Goal: Task Accomplishment & Management: Use online tool/utility

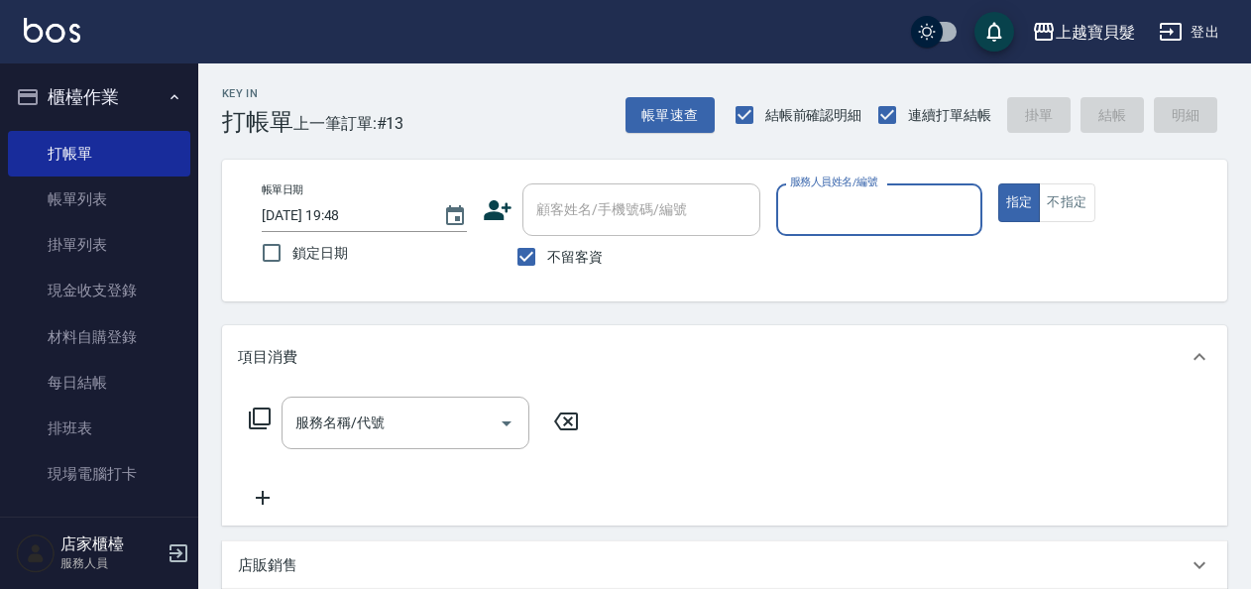
click at [826, 216] on input "服務人員姓名/編號" at bounding box center [878, 209] width 187 height 35
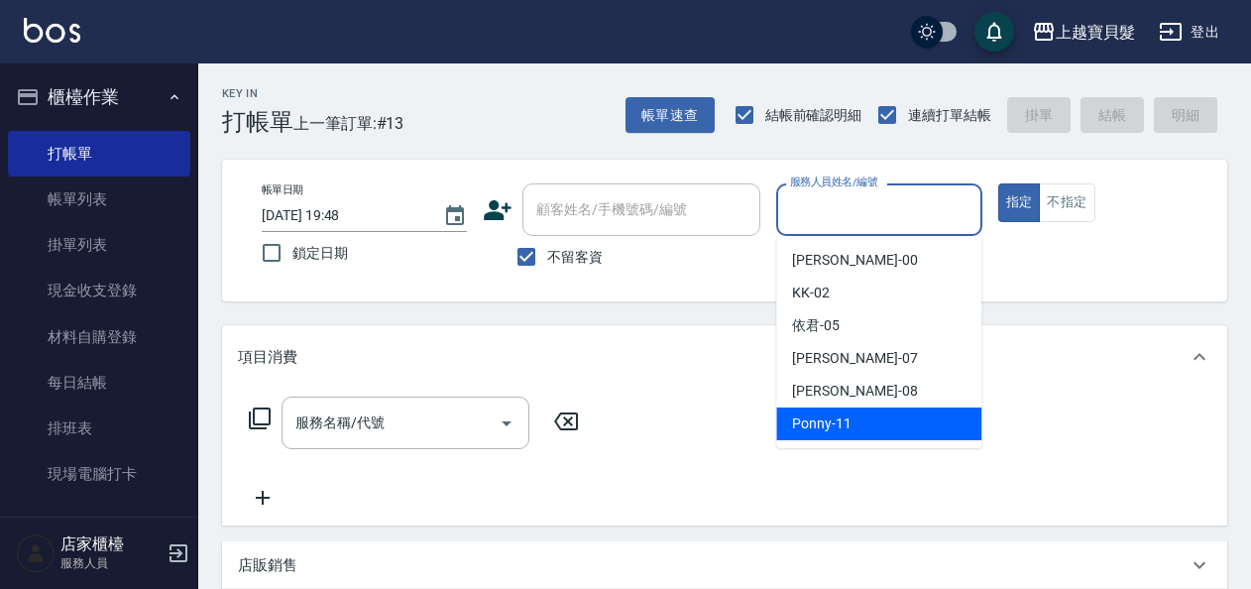
click at [810, 428] on span "Ponny -11" at bounding box center [821, 423] width 59 height 21
type input "Ponny-11"
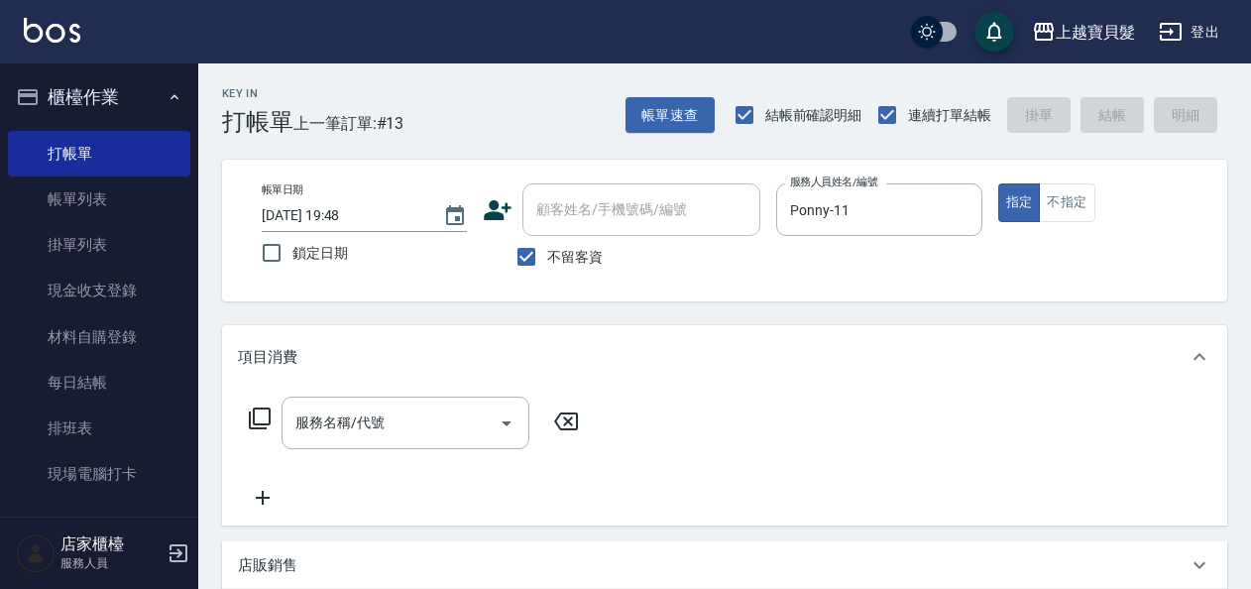
click at [248, 410] on icon at bounding box center [260, 418] width 24 height 24
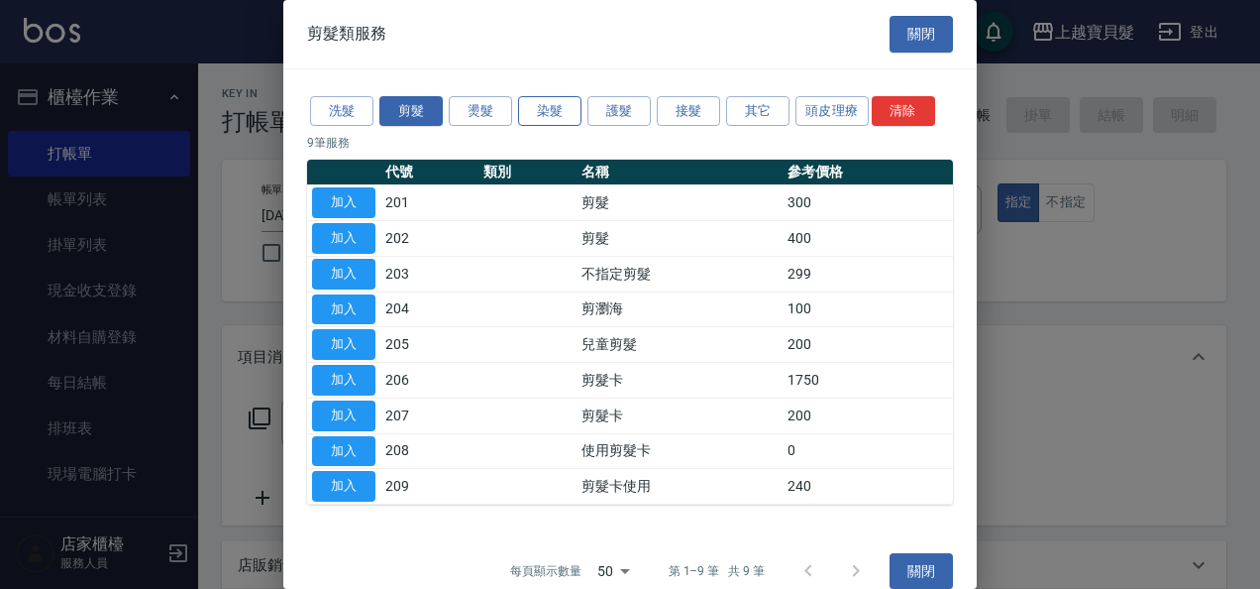
click at [546, 104] on button "染髮" at bounding box center [549, 111] width 63 height 31
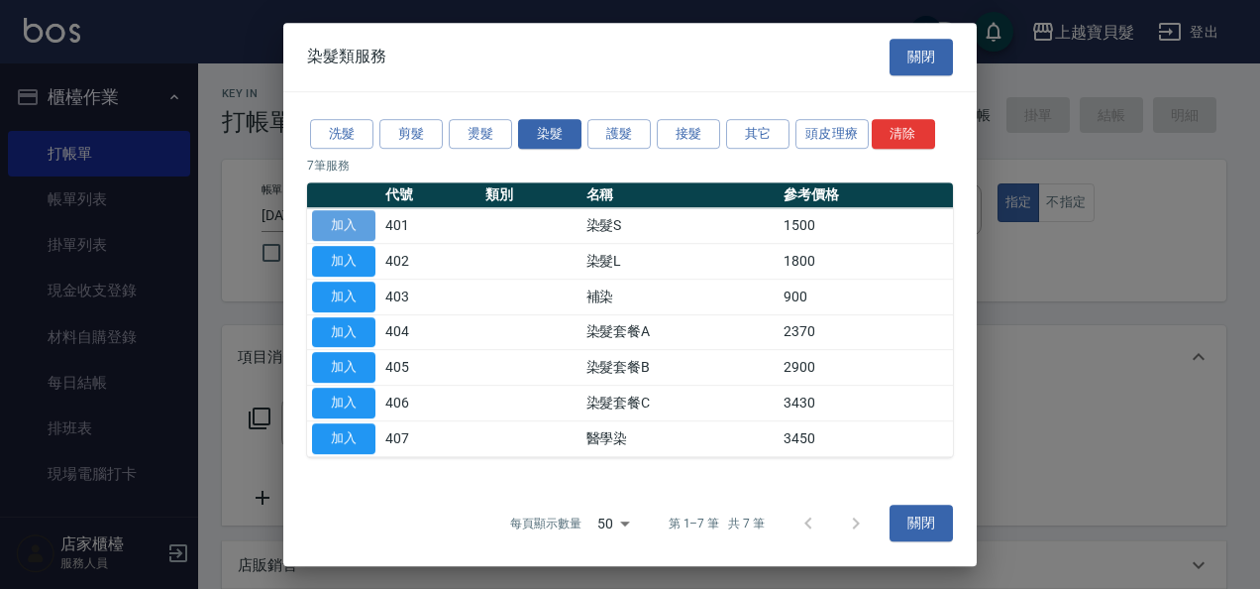
click at [361, 226] on button "加入" at bounding box center [343, 225] width 63 height 31
type input "染髮S(401)"
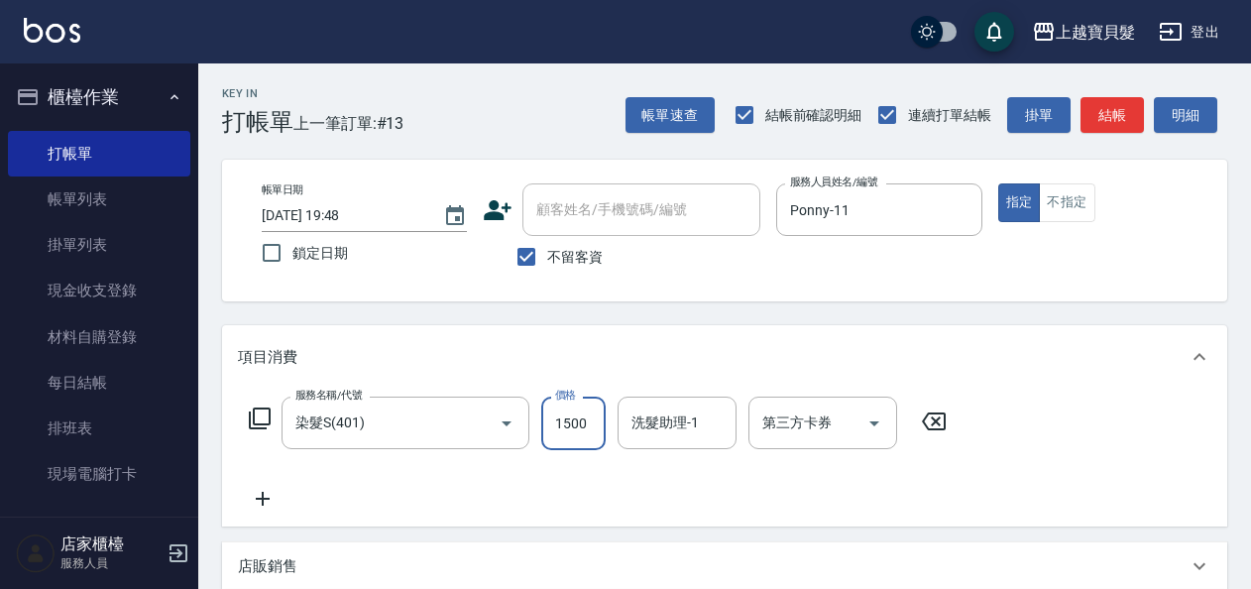
click at [598, 418] on input "1500" at bounding box center [573, 423] width 64 height 54
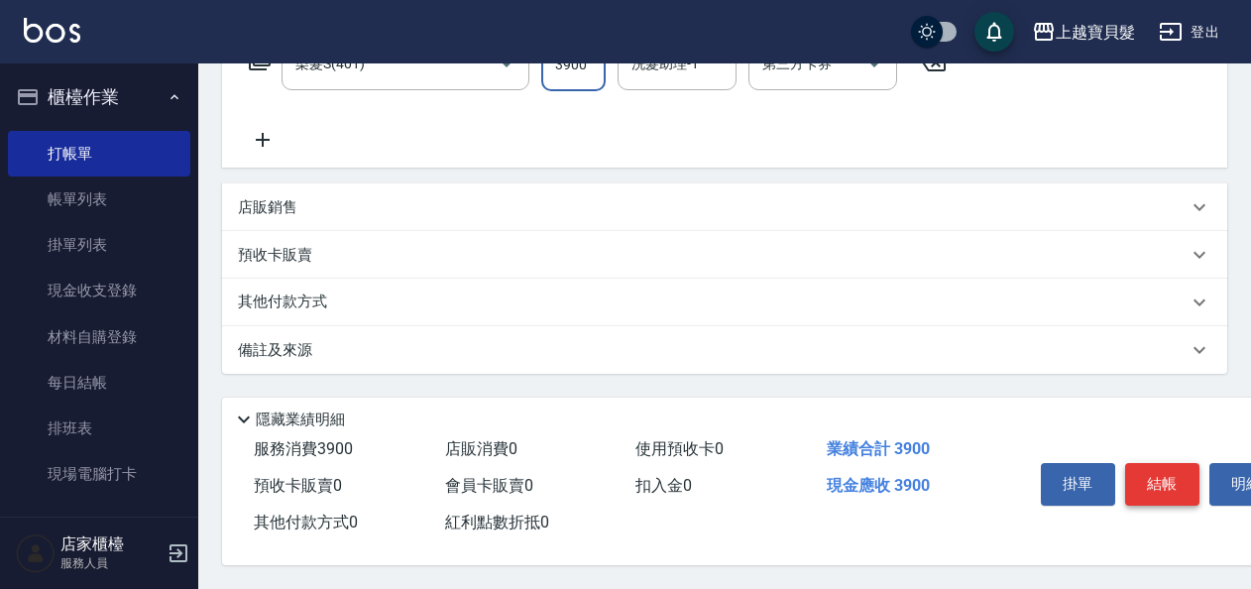
type input "3900"
click at [1138, 466] on button "結帳" at bounding box center [1162, 484] width 74 height 42
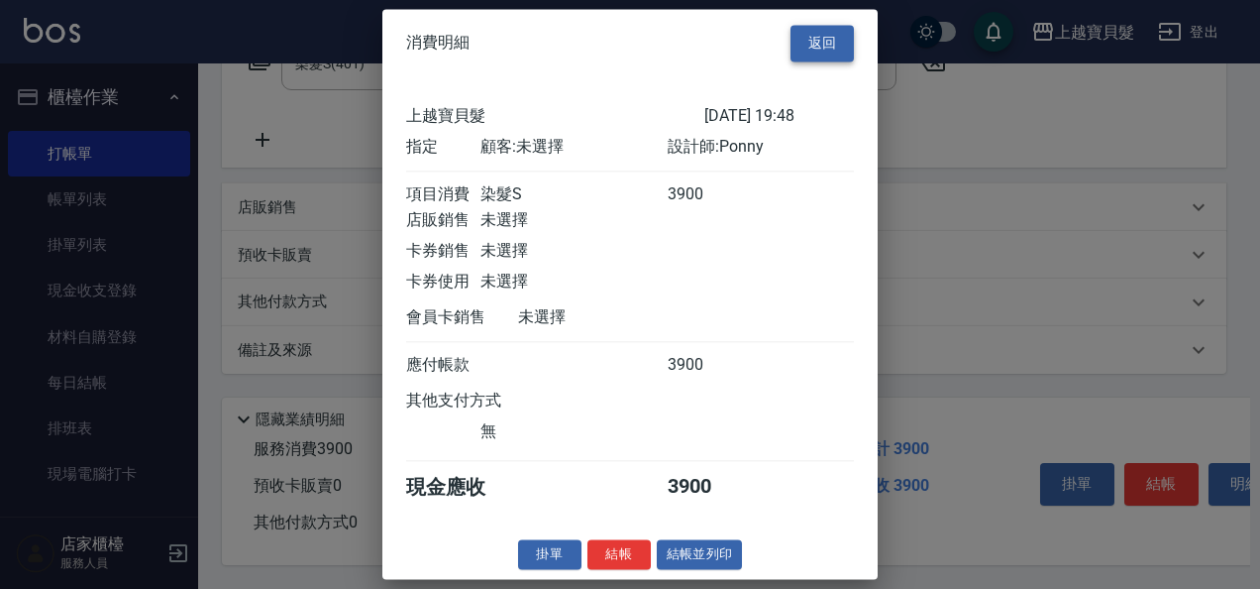
click at [816, 25] on button "返回" at bounding box center [822, 43] width 63 height 37
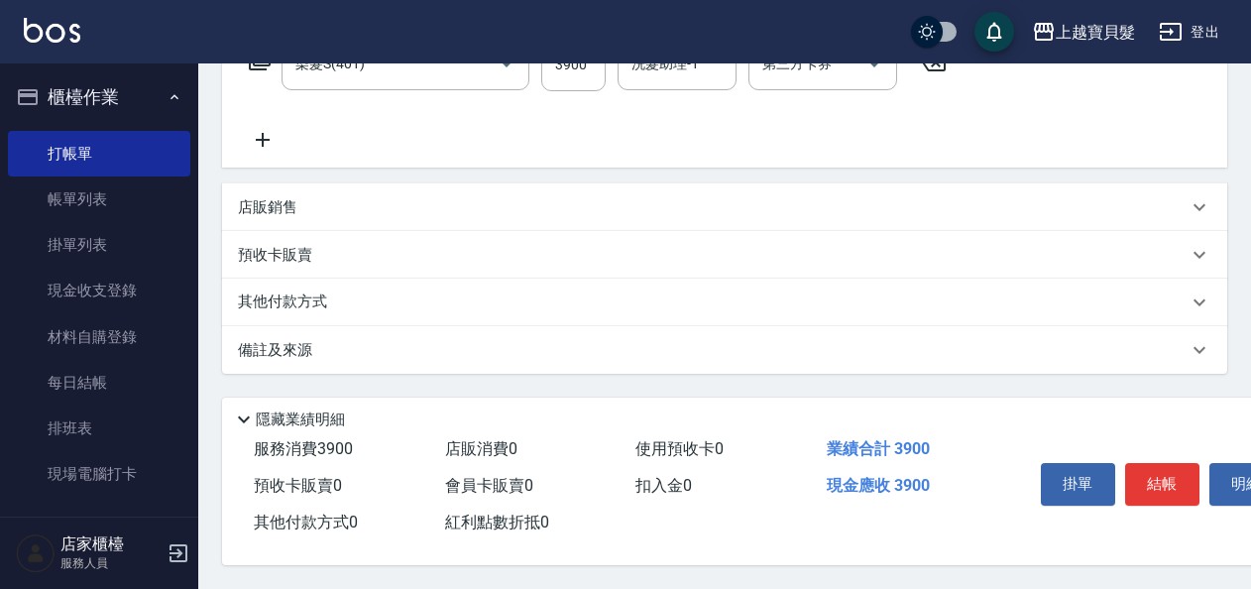
click at [291, 291] on p "其他付款方式" at bounding box center [287, 302] width 99 height 22
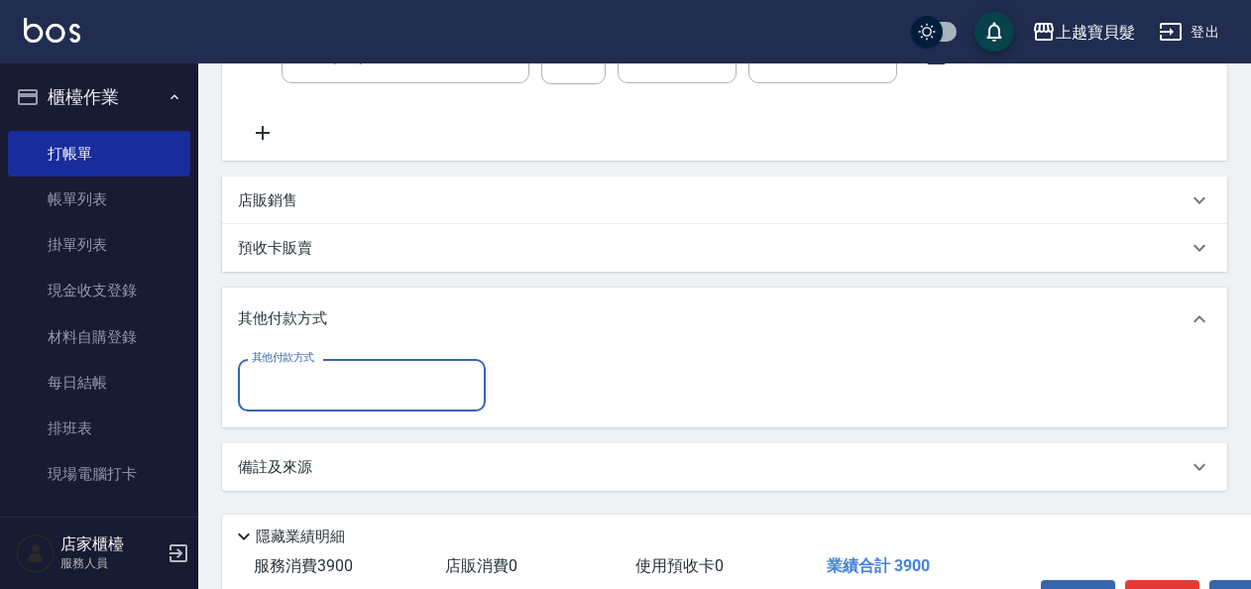
scroll to position [0, 0]
click at [322, 402] on div "其他付款方式" at bounding box center [362, 385] width 248 height 53
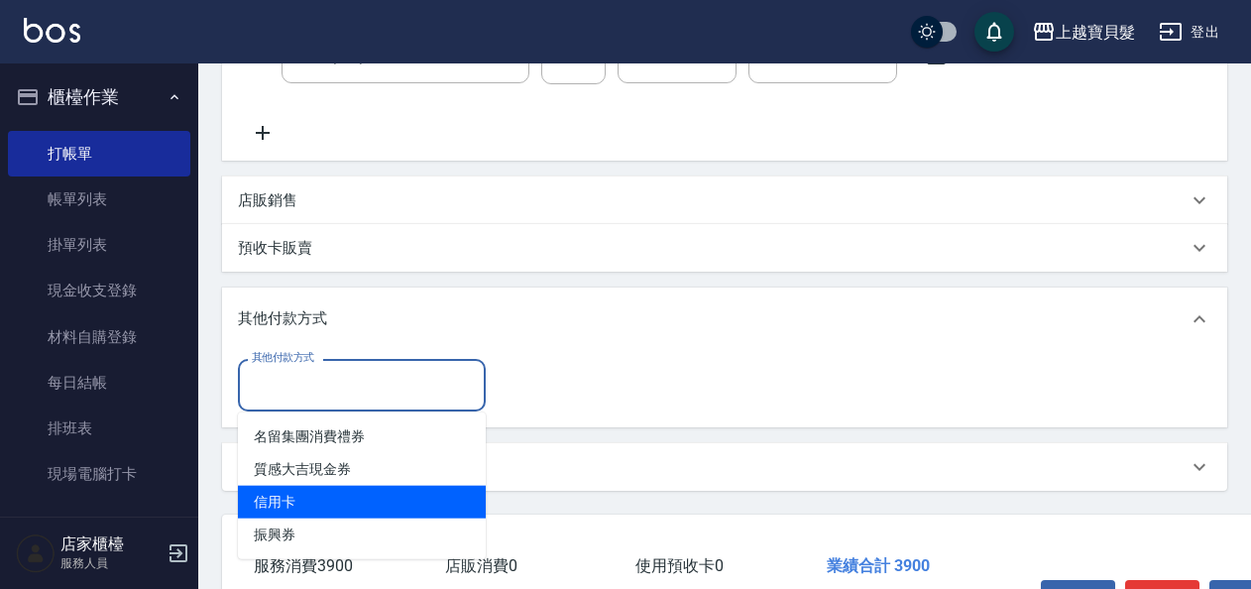
click at [295, 509] on span "信用卡" at bounding box center [362, 502] width 248 height 33
type input "信用卡"
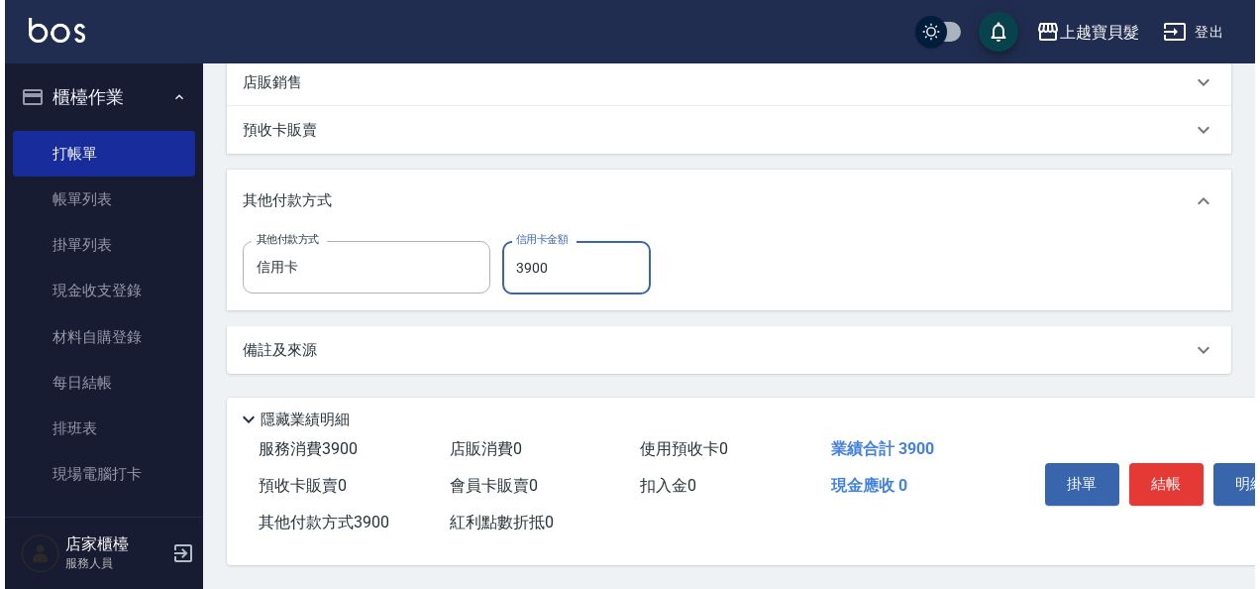
scroll to position [490, 0]
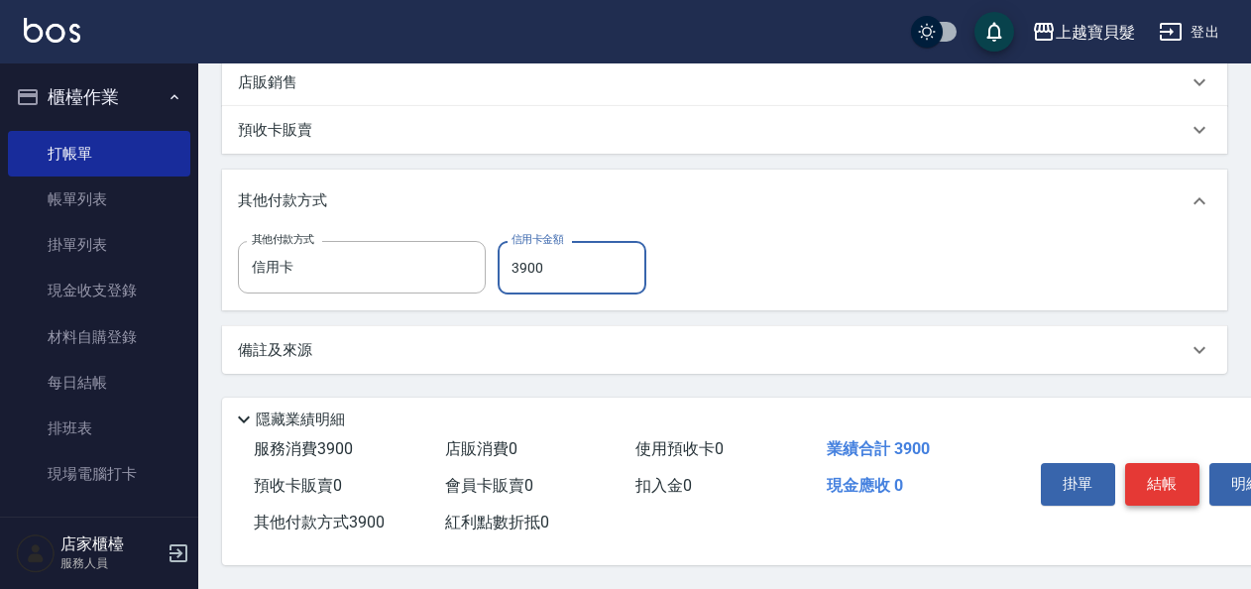
type input "3900"
click at [1163, 478] on button "結帳" at bounding box center [1162, 484] width 74 height 42
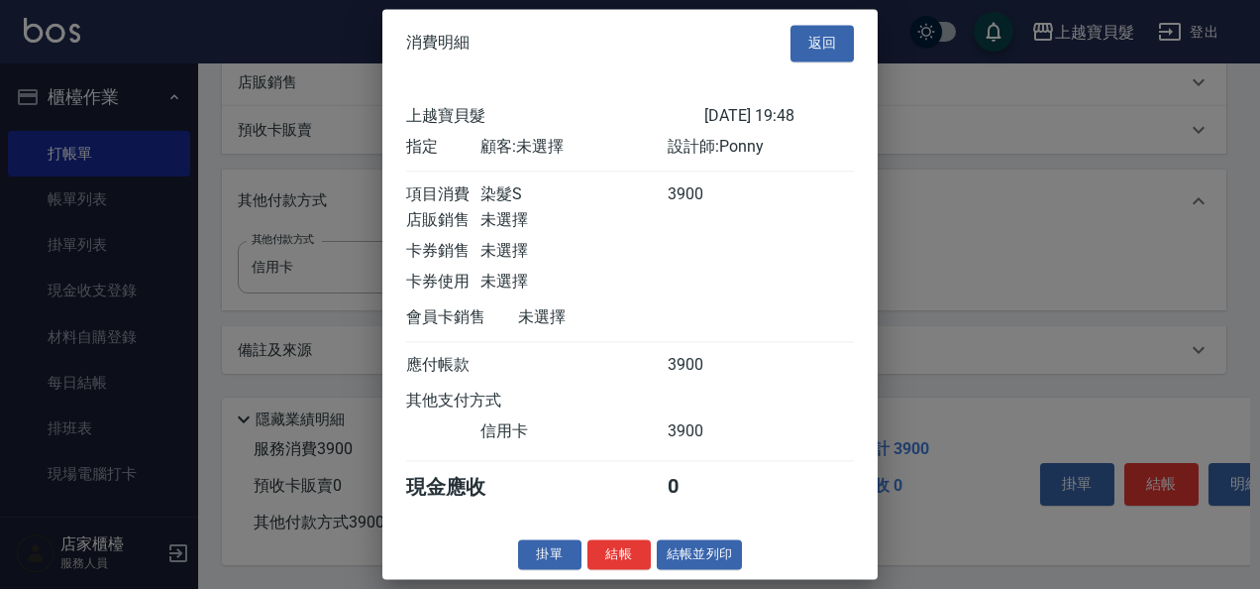
scroll to position [5, 0]
click at [693, 560] on button "結帳並列印" at bounding box center [700, 554] width 86 height 31
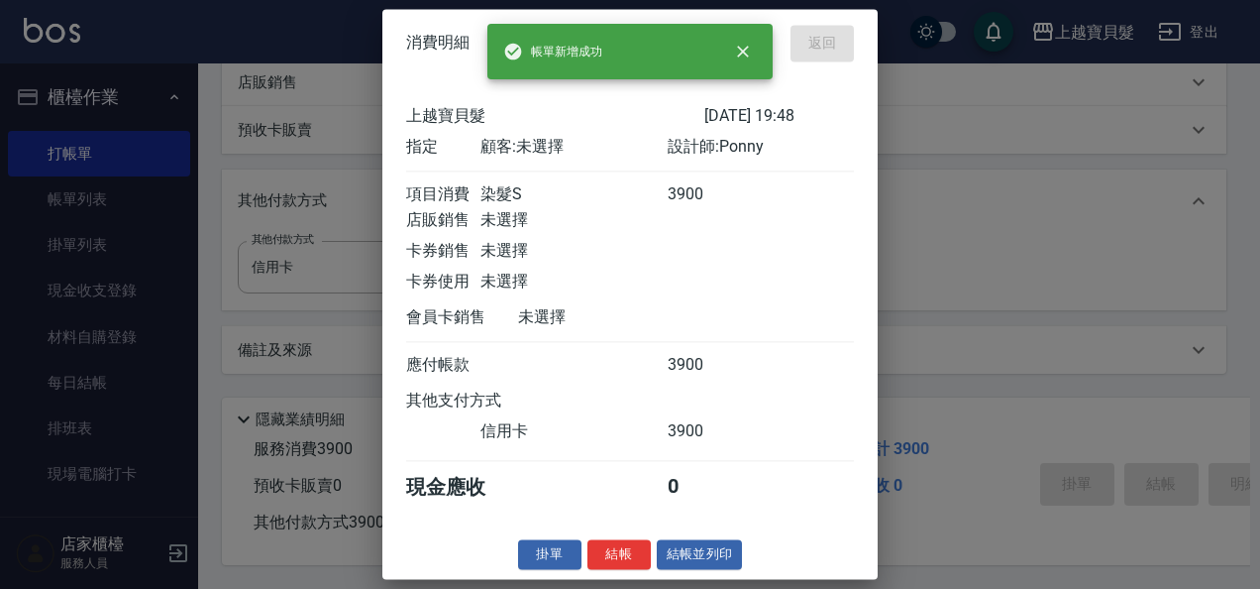
type input "[DATE] 20:36"
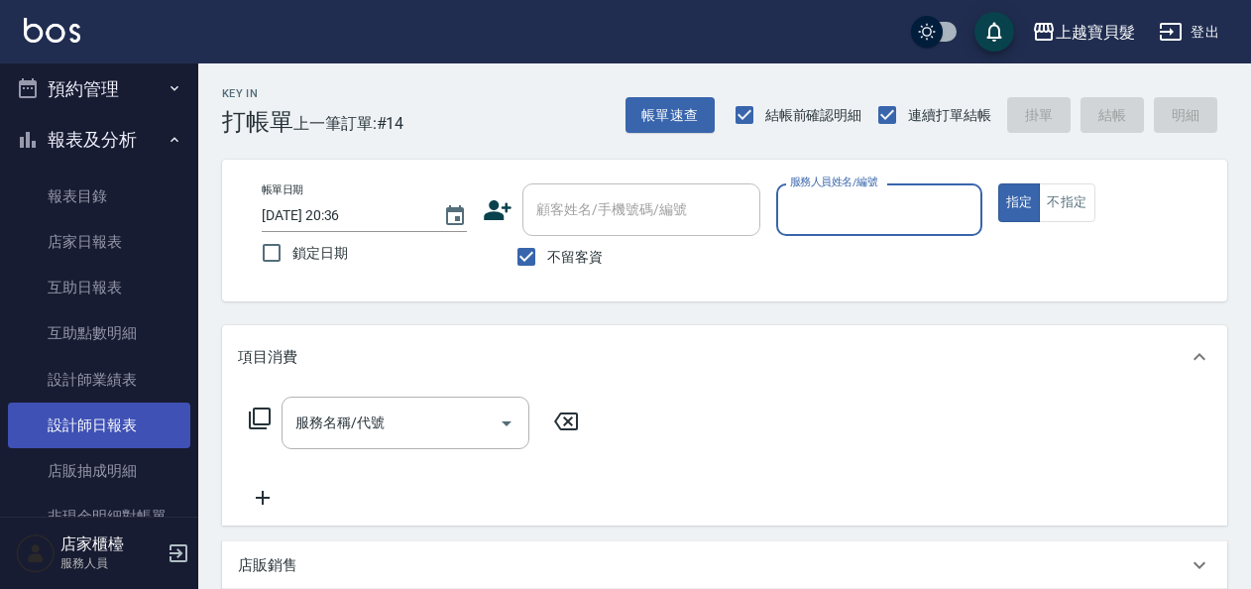
scroll to position [495, 0]
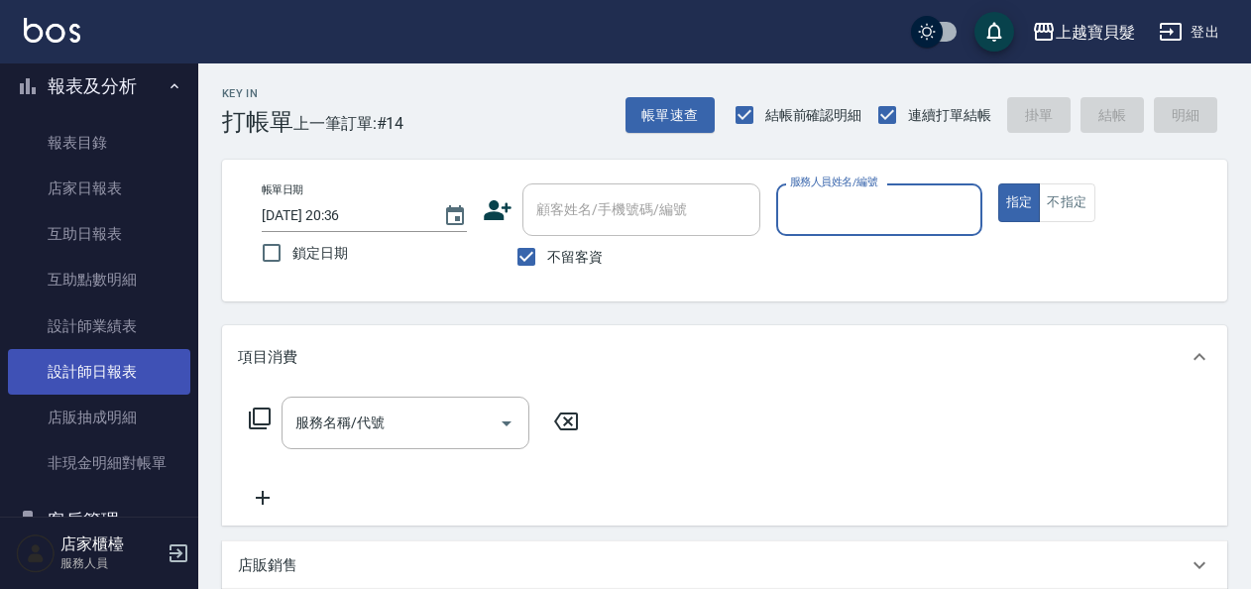
click at [109, 367] on link "設計師日報表" at bounding box center [99, 372] width 182 height 46
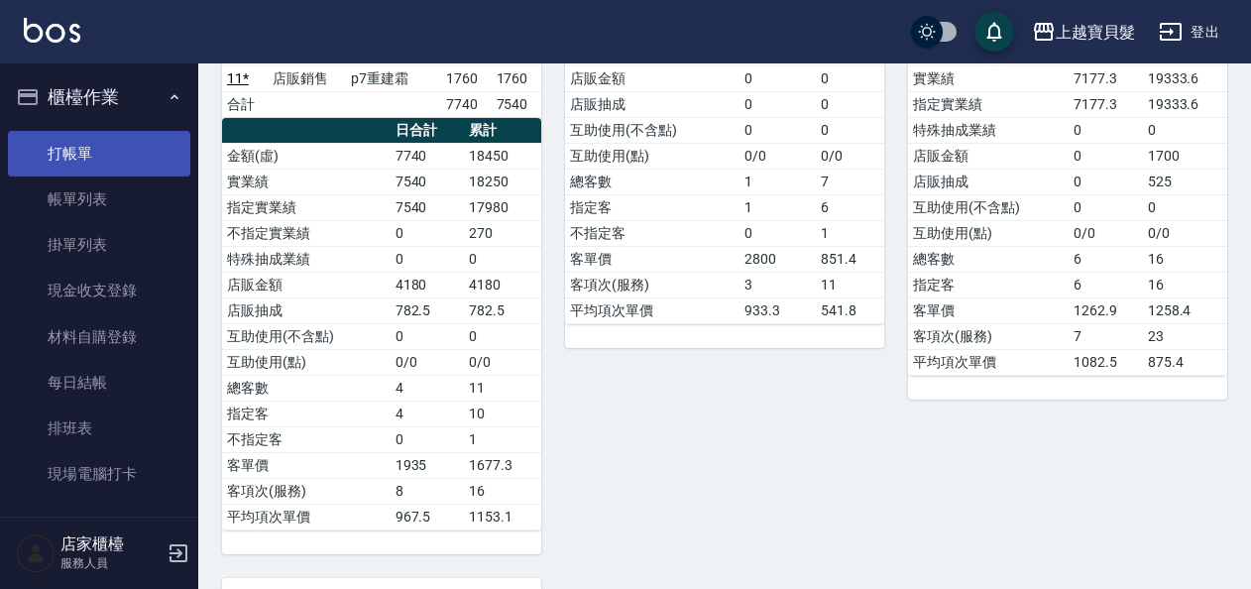
scroll to position [456, 0]
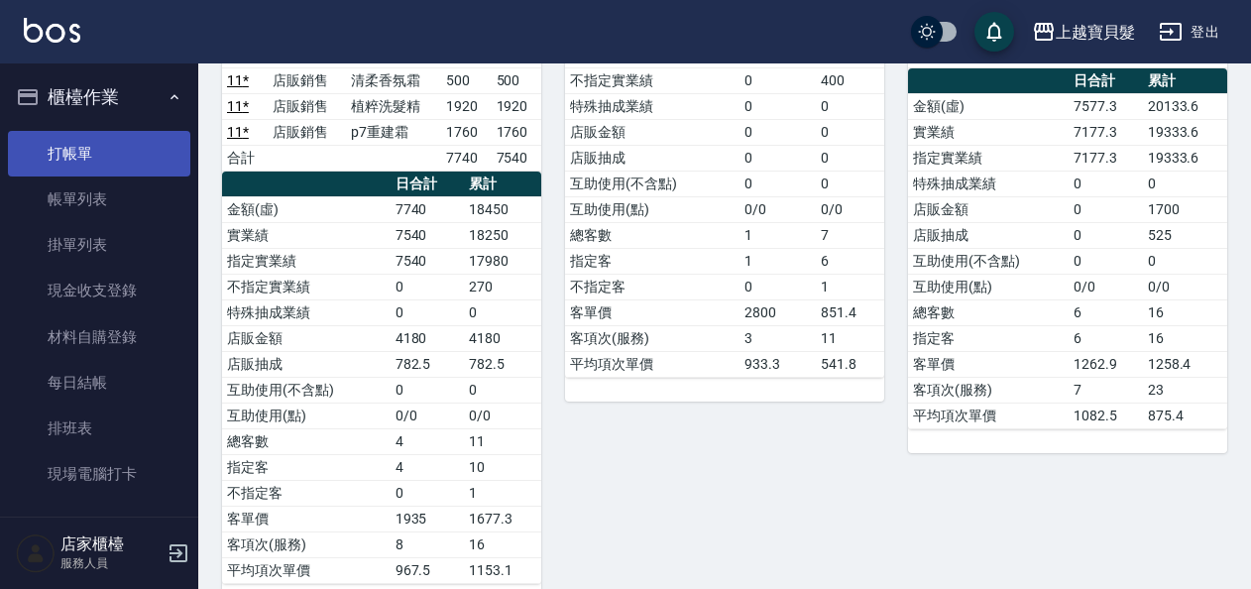
click at [54, 152] on link "打帳單" at bounding box center [99, 154] width 182 height 46
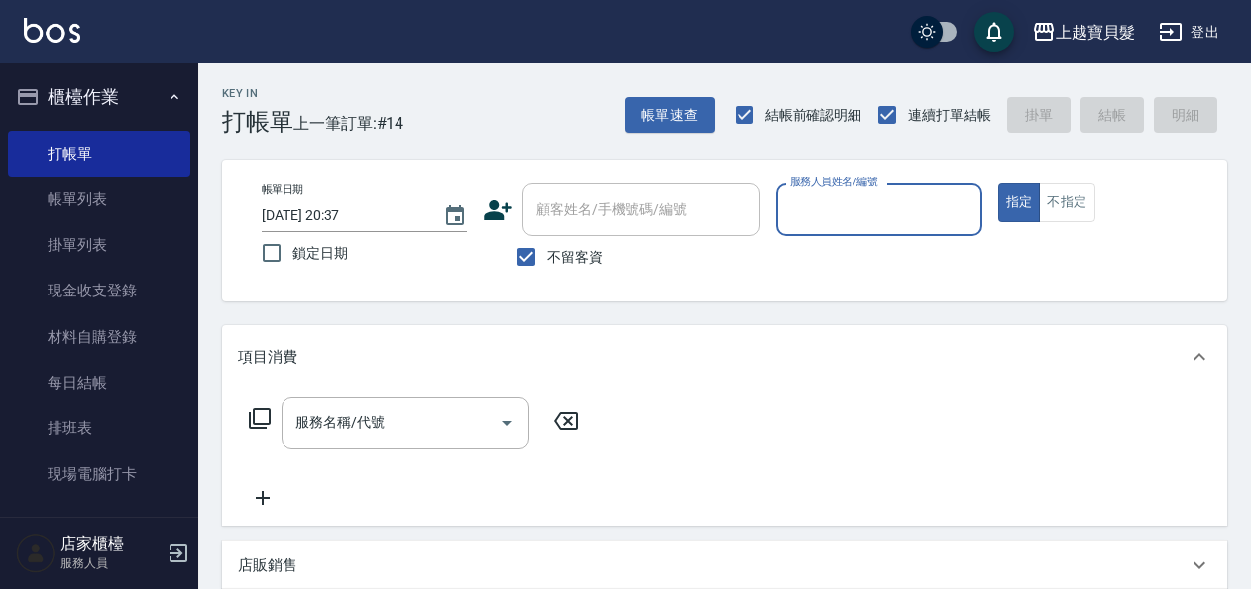
click at [836, 208] on input "服務人員姓名/編號" at bounding box center [878, 209] width 187 height 35
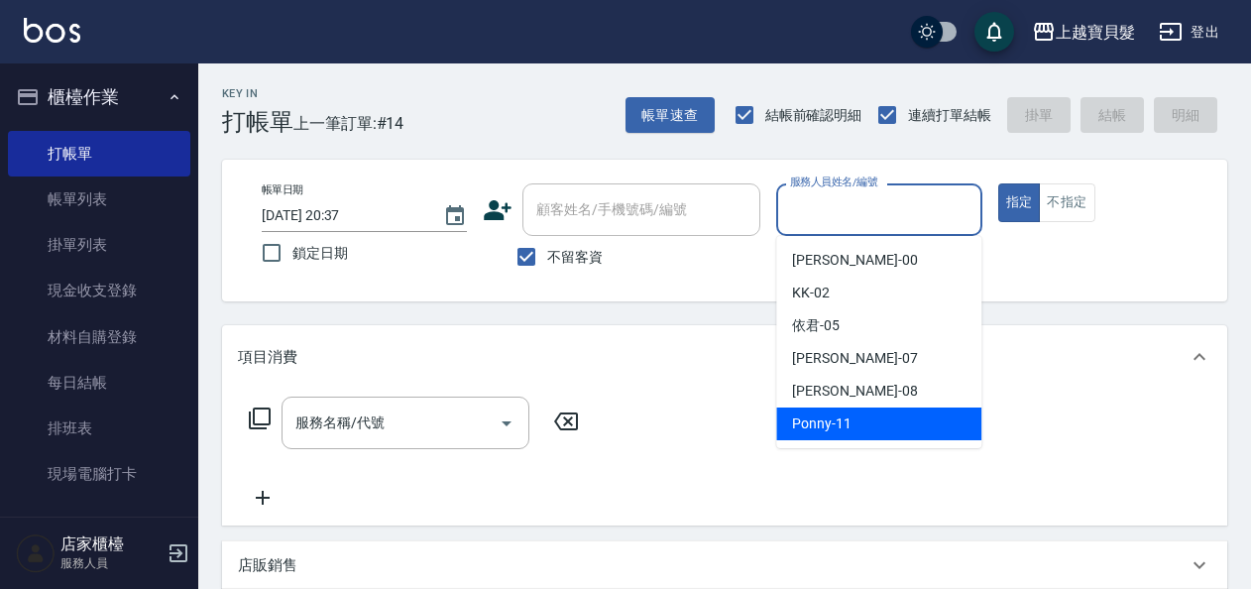
click at [854, 418] on div "Ponny -11" at bounding box center [878, 423] width 205 height 33
type input "Ponny-11"
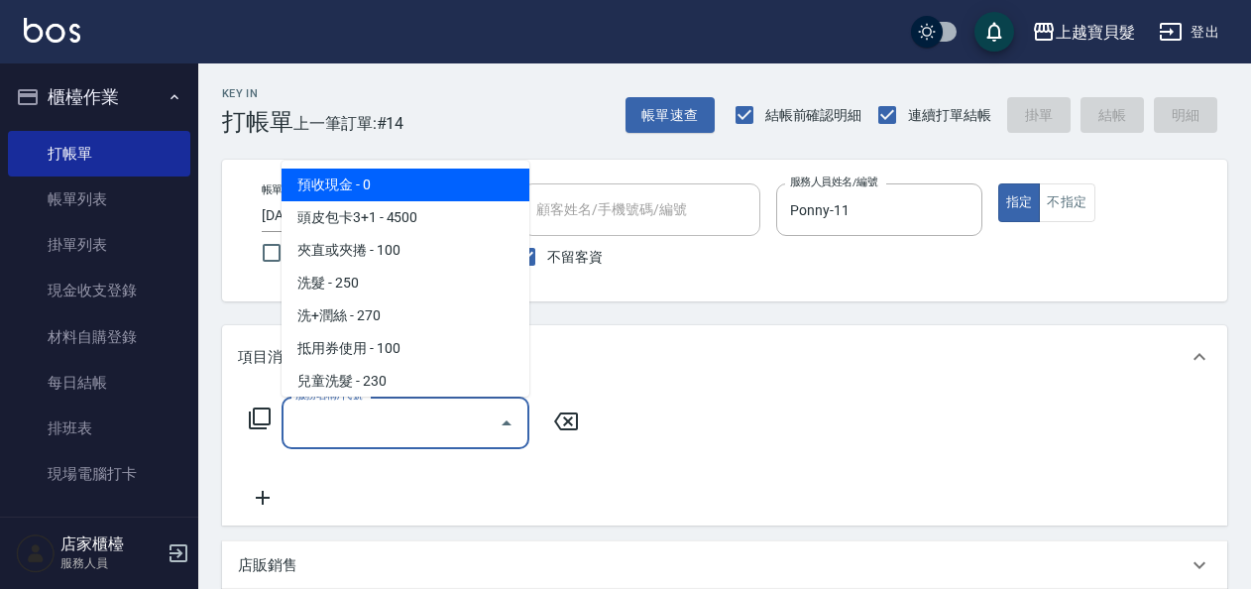
click at [372, 423] on input "服務名稱/代號" at bounding box center [390, 422] width 200 height 35
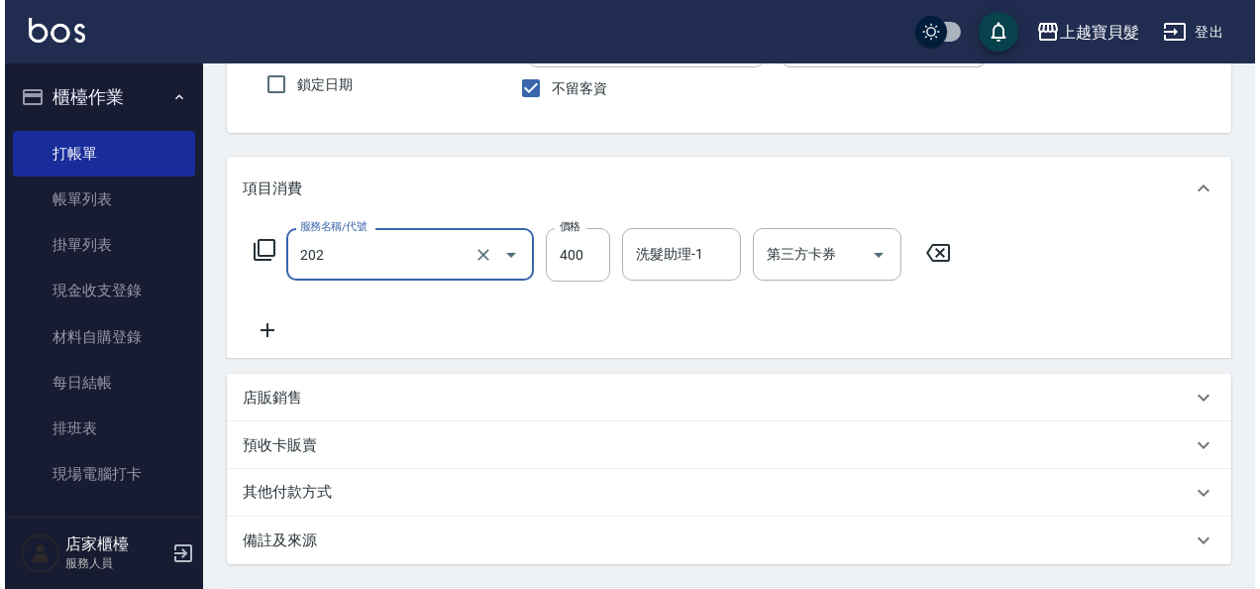
scroll to position [366, 0]
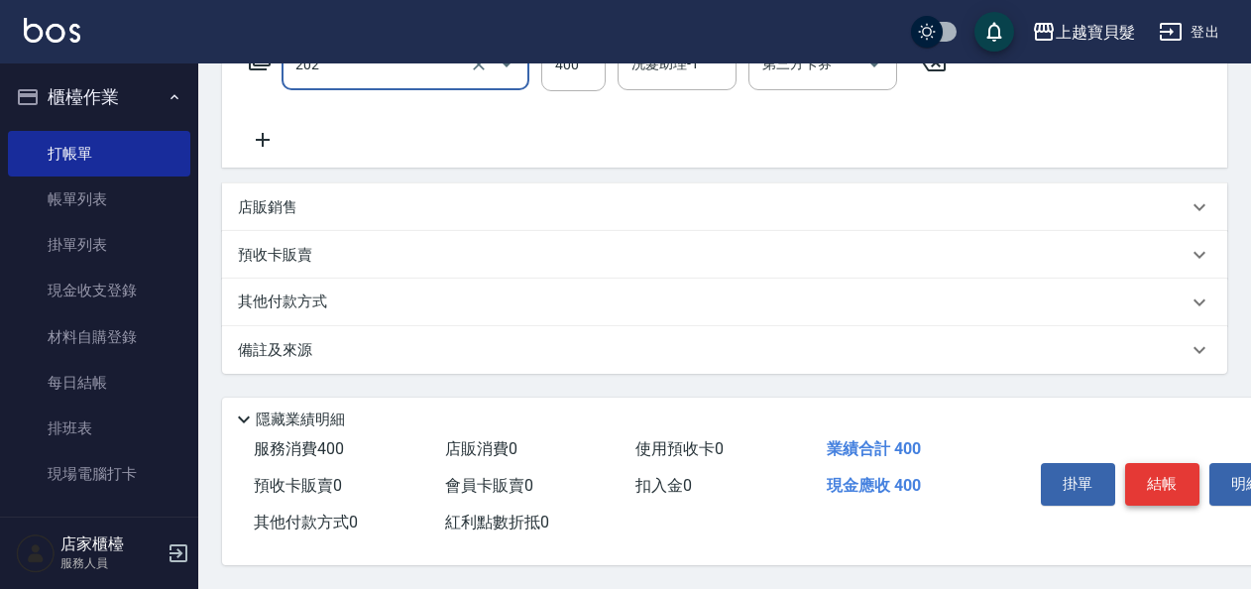
type input "剪髮(202)"
click at [1182, 493] on button "結帳" at bounding box center [1162, 484] width 74 height 42
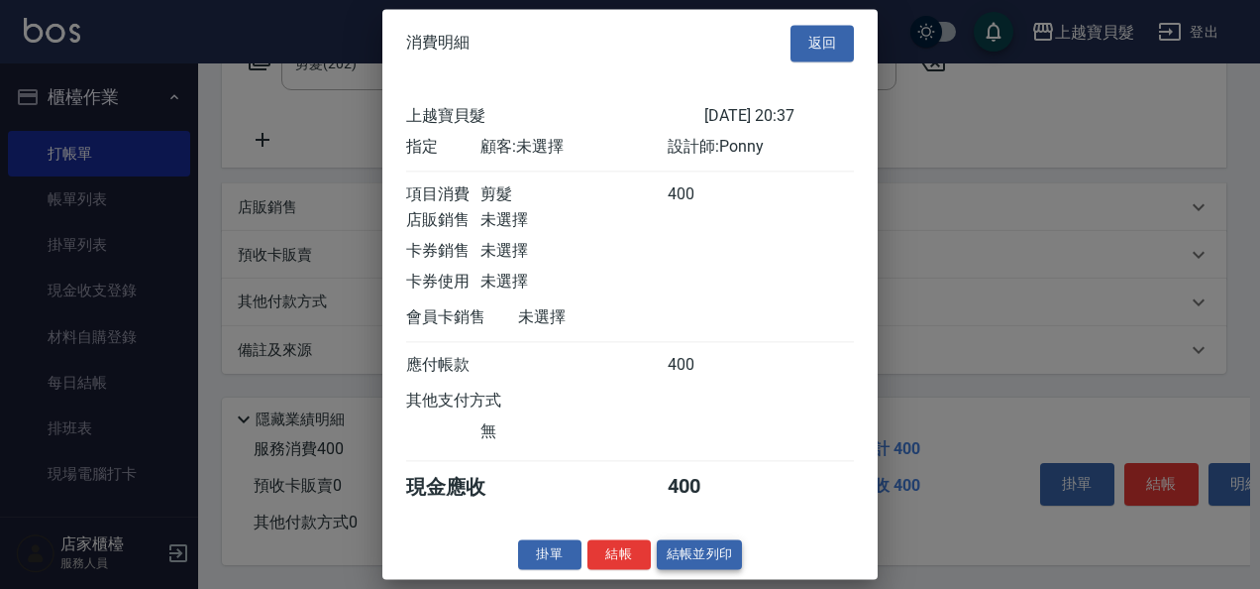
scroll to position [5, 0]
click at [708, 569] on button "結帳並列印" at bounding box center [700, 554] width 86 height 31
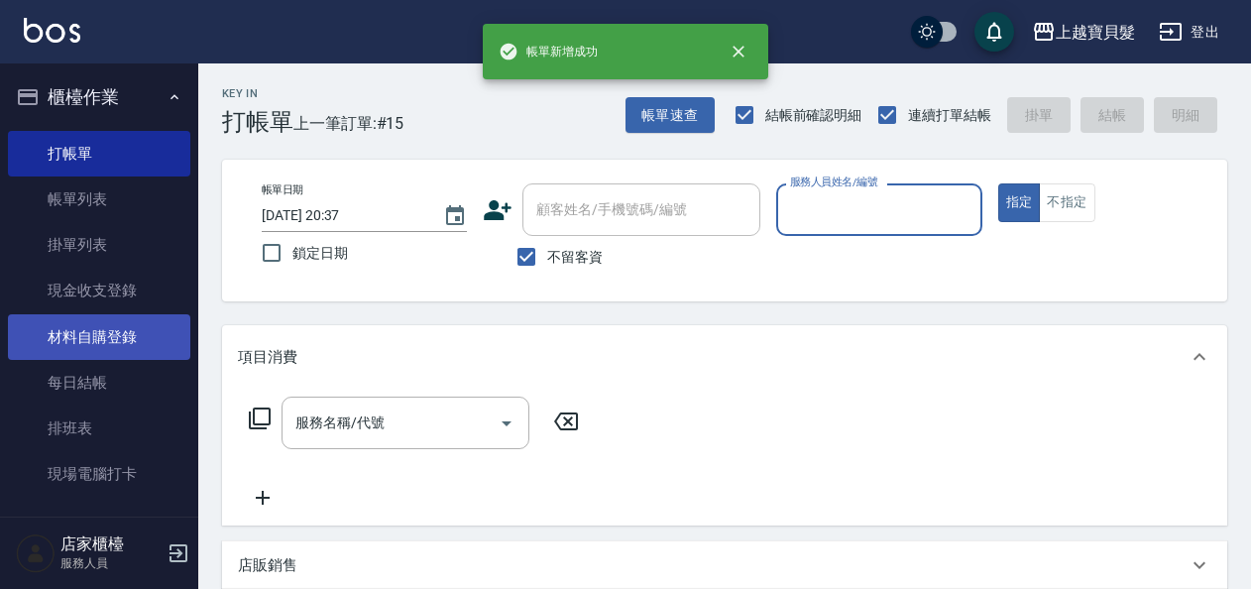
scroll to position [595, 0]
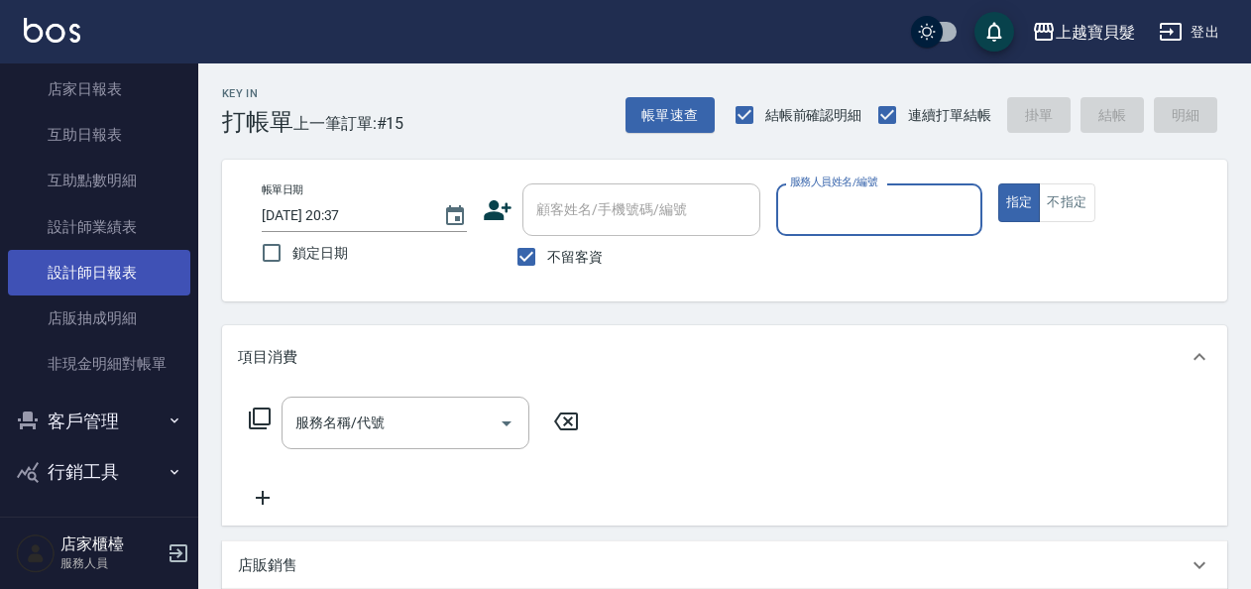
click at [115, 263] on link "設計師日報表" at bounding box center [99, 273] width 182 height 46
